Goal: Information Seeking & Learning: Compare options

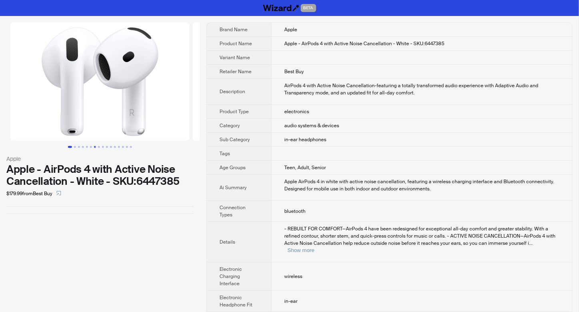
click at [95, 146] on button "Go to slide 7" at bounding box center [95, 147] width 2 height 2
click at [106, 147] on button "Go to slide 10" at bounding box center [107, 147] width 2 height 2
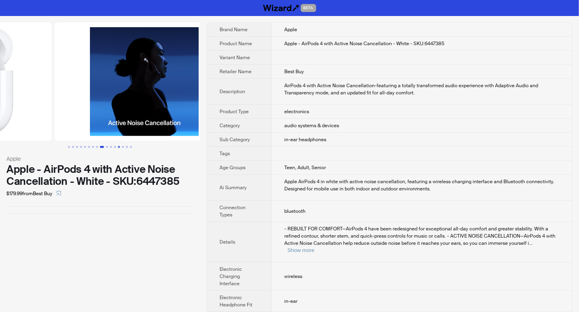
click at [118, 146] on button "Go to slide 13" at bounding box center [119, 147] width 2 height 2
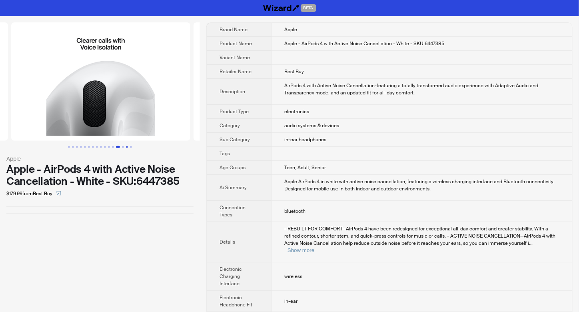
click at [127, 146] on button "Go to slide 15" at bounding box center [127, 147] width 2 height 2
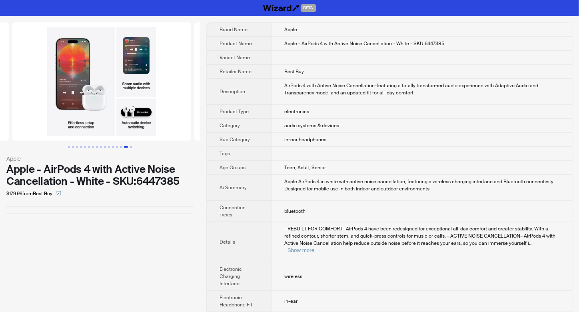
scroll to position [0, 2510]
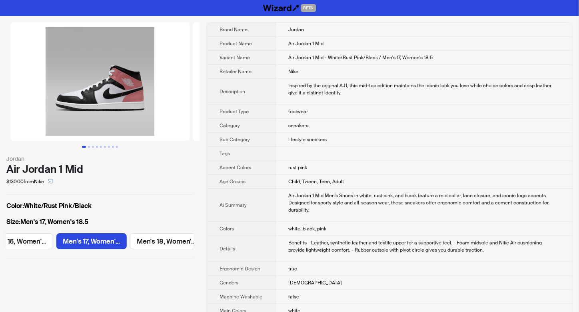
scroll to position [0, 1165]
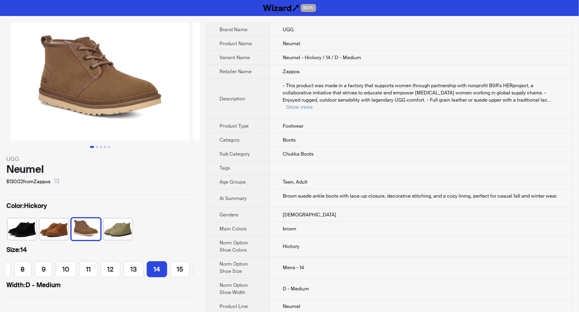
scroll to position [0, 115]
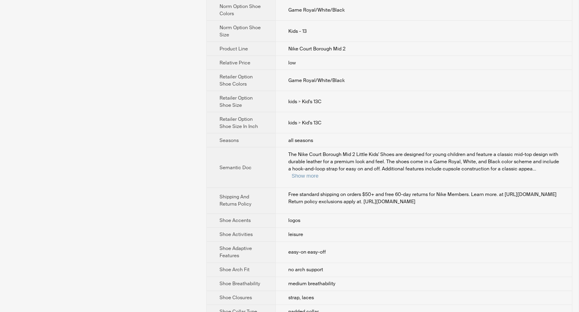
scroll to position [320, 0]
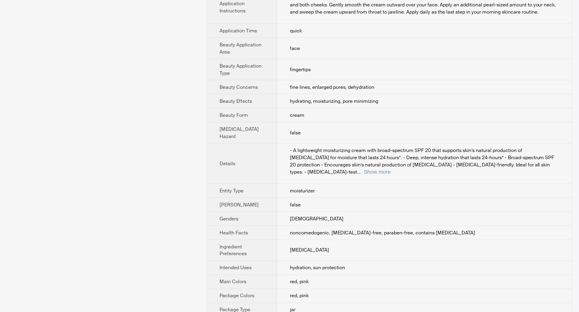
scroll to position [266, 0]
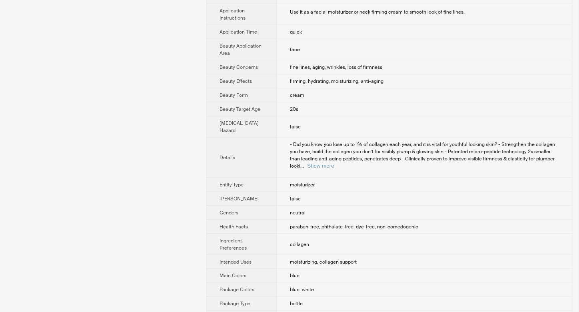
scroll to position [266, 0]
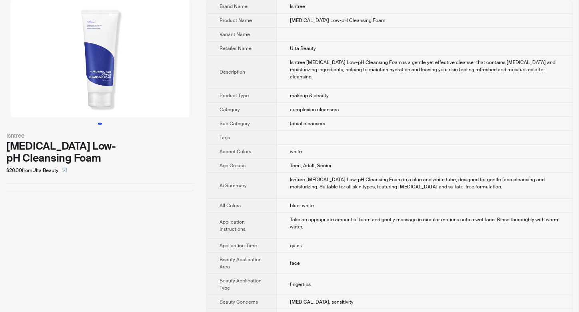
scroll to position [26, 0]
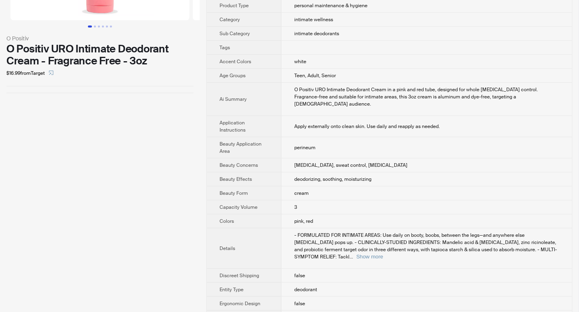
scroll to position [160, 0]
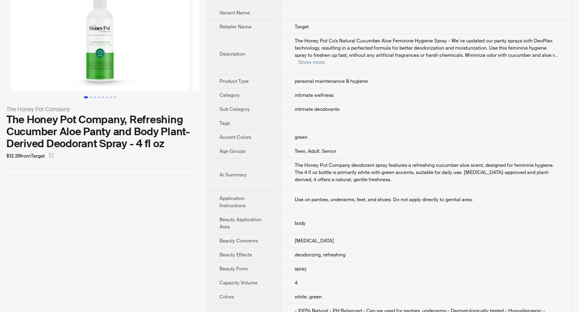
scroll to position [213, 0]
